Goal: Task Accomplishment & Management: Manage account settings

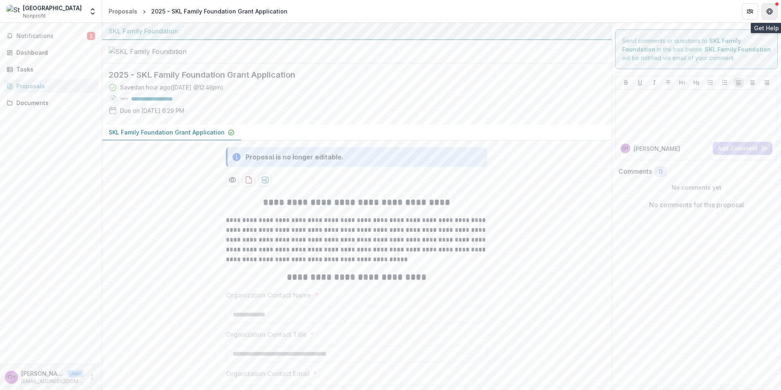
click at [770, 12] on icon "Get Help" at bounding box center [770, 11] width 7 height 7
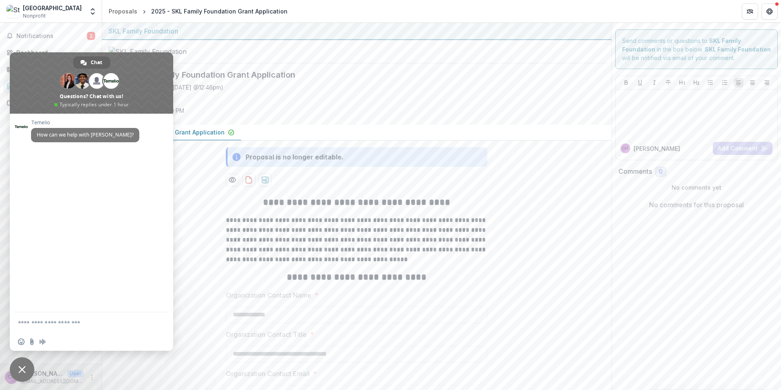
click at [286, 63] on div at bounding box center [357, 51] width 510 height 23
click at [298, 63] on div at bounding box center [357, 51] width 510 height 23
click at [315, 63] on div at bounding box center [357, 51] width 510 height 23
click at [89, 10] on icon "Open entity switcher" at bounding box center [93, 11] width 8 height 8
click at [264, 63] on div at bounding box center [357, 51] width 510 height 23
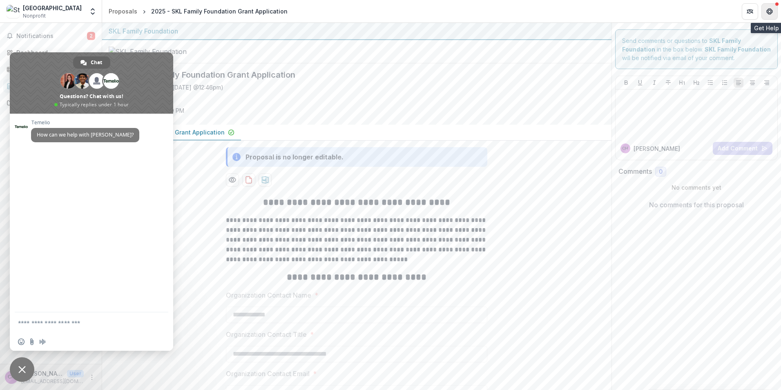
click at [775, 13] on button "Get Help" at bounding box center [770, 11] width 16 height 16
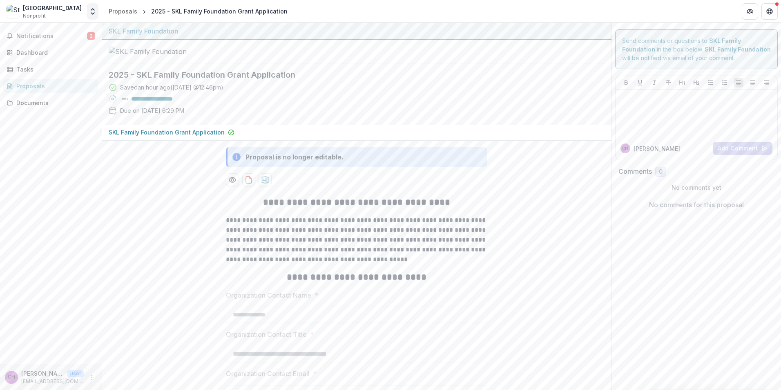
click at [91, 15] on icon "Open entity switcher" at bounding box center [93, 11] width 8 height 8
click at [90, 380] on icon "More" at bounding box center [92, 377] width 7 height 7
click at [130, 374] on button "Logout" at bounding box center [145, 373] width 87 height 13
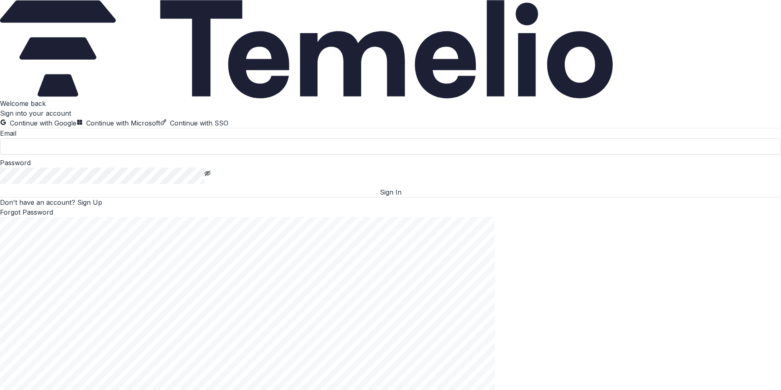
type input "**********"
